Goal: Navigation & Orientation: Find specific page/section

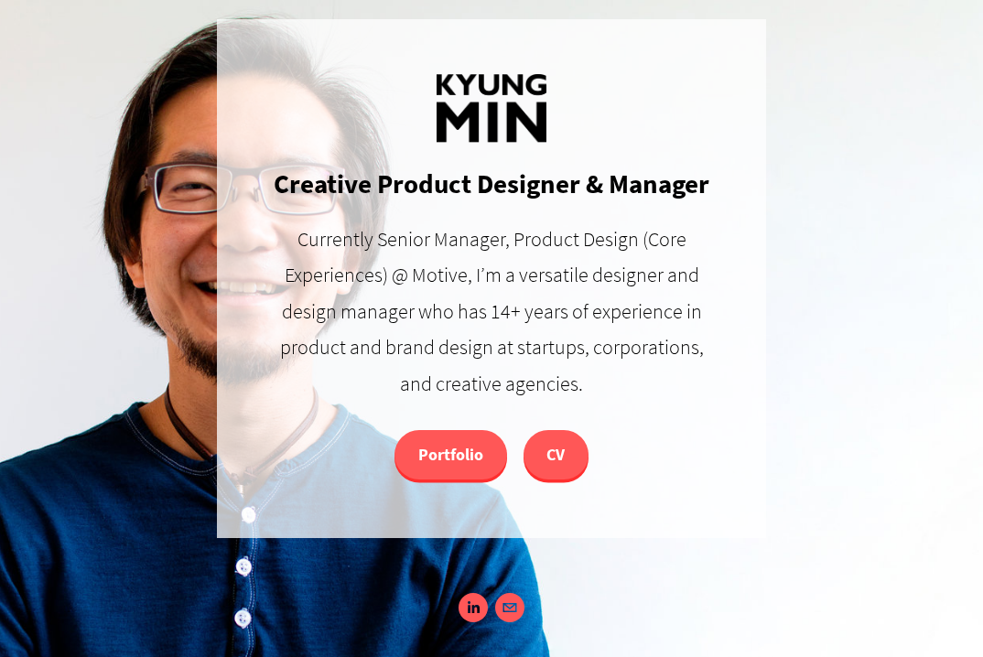
scroll to position [56, 0]
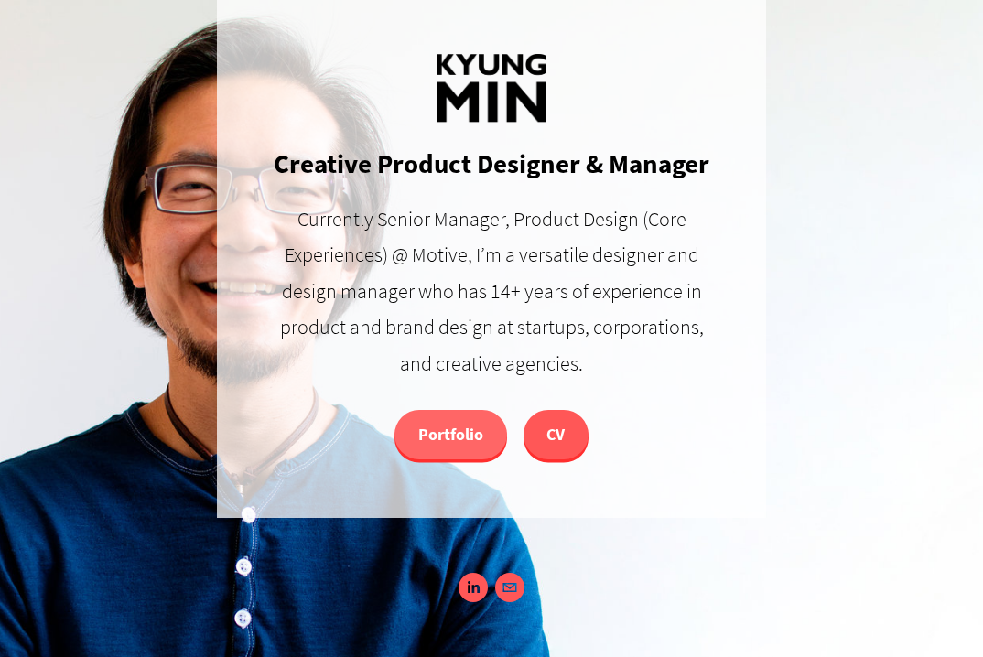
click at [458, 434] on link "Portfolio" at bounding box center [450, 434] width 113 height 49
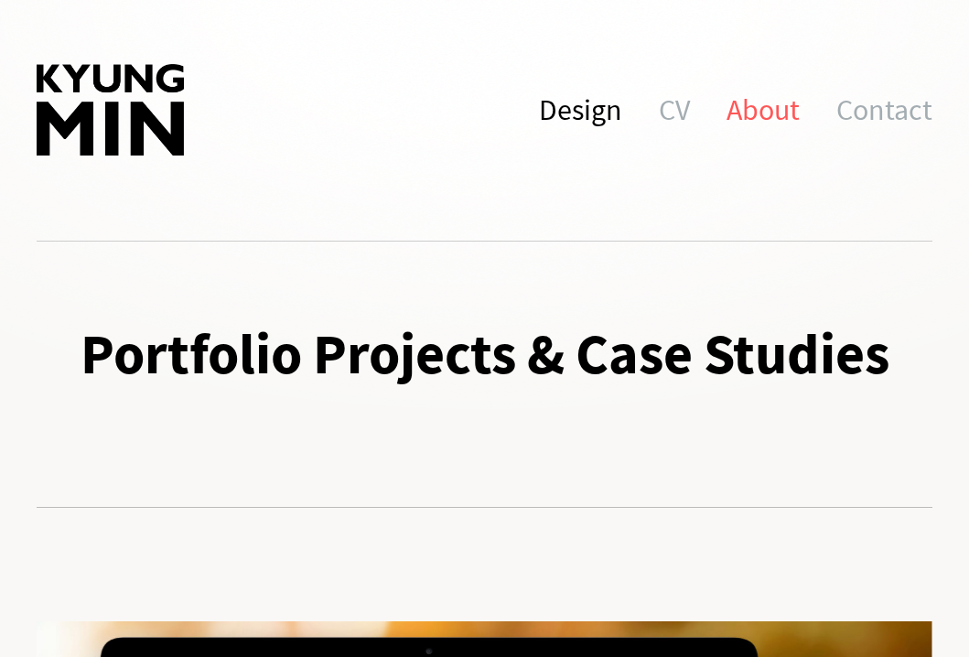
click at [747, 97] on link "About" at bounding box center [763, 110] width 73 height 92
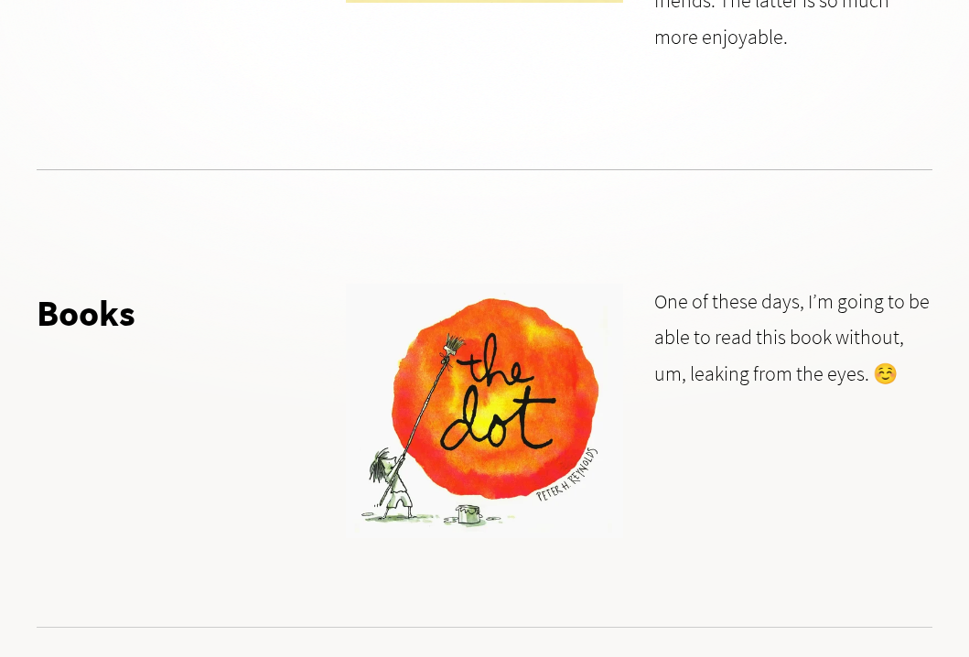
scroll to position [5399, 0]
